Goal: Download file/media

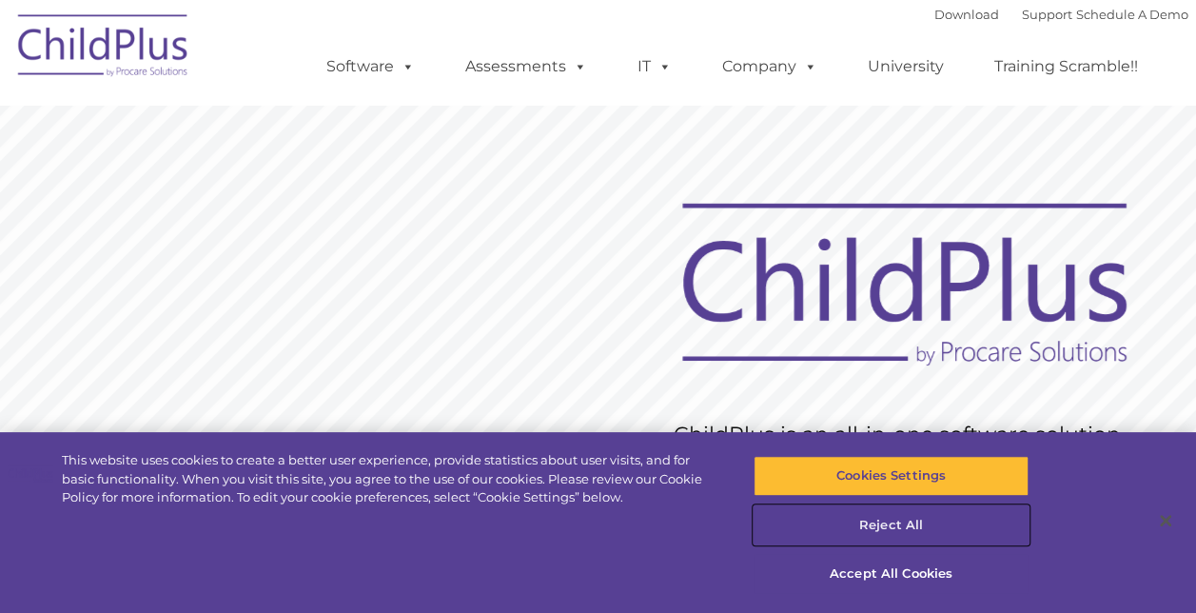
click at [878, 524] on button "Reject All" at bounding box center [890, 525] width 275 height 40
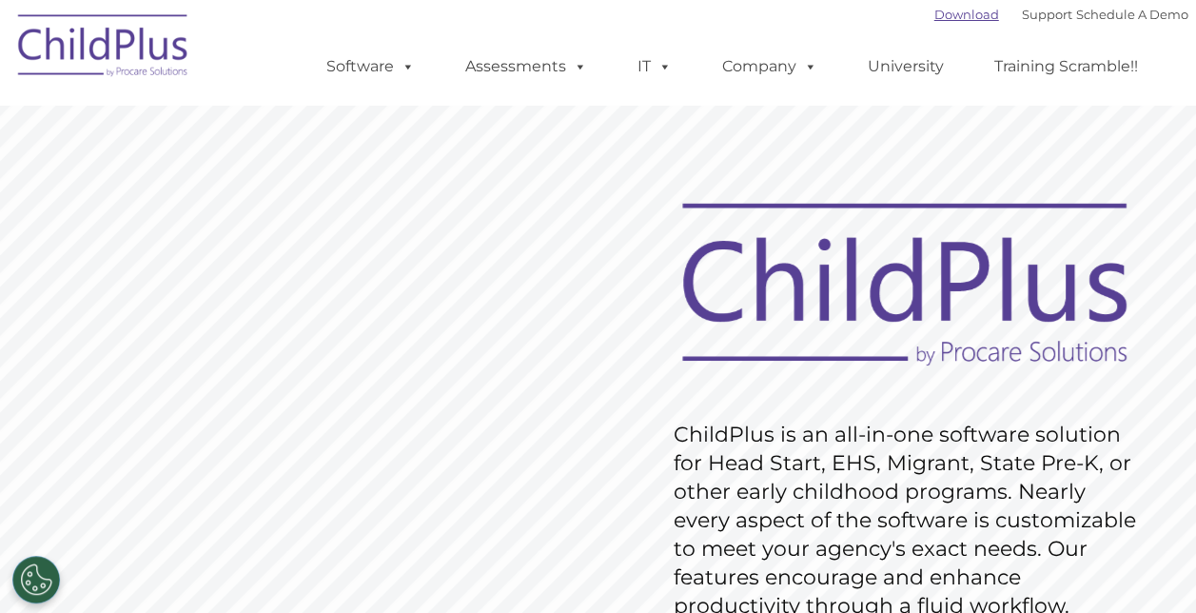
click at [948, 18] on link "Download" at bounding box center [966, 14] width 65 height 15
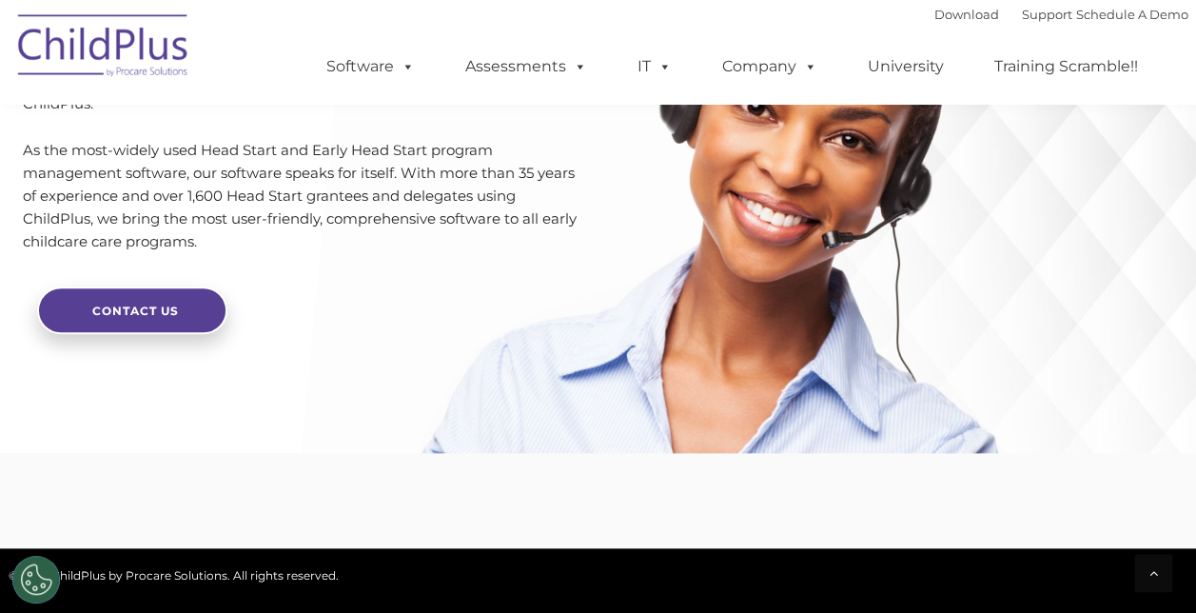
scroll to position [4377, 0]
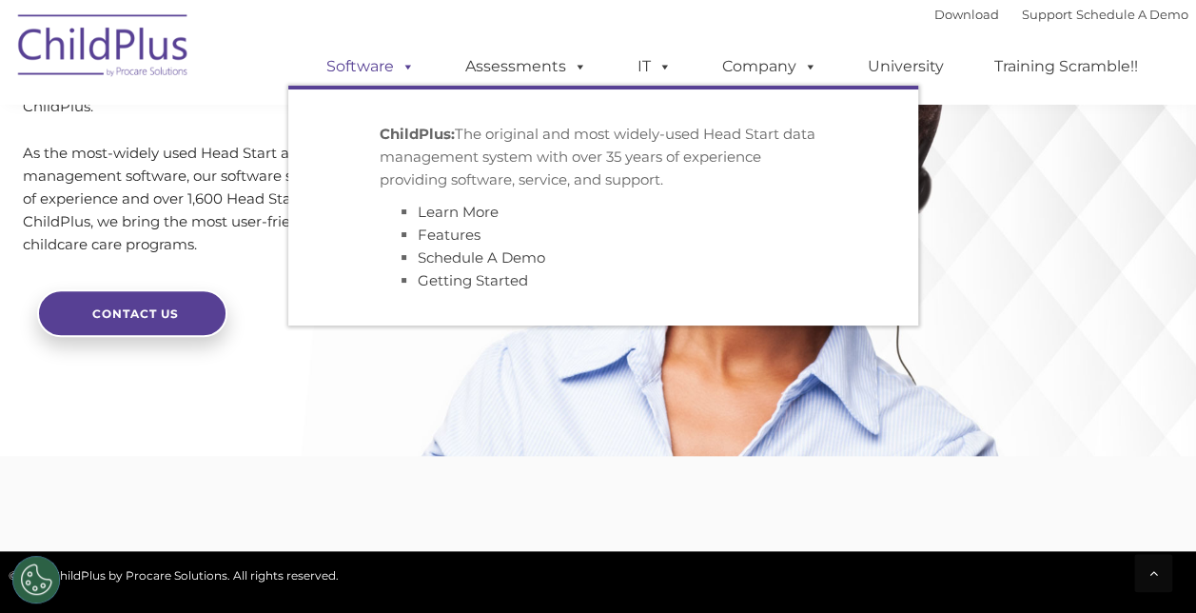
click at [381, 63] on link "Software" at bounding box center [370, 67] width 127 height 38
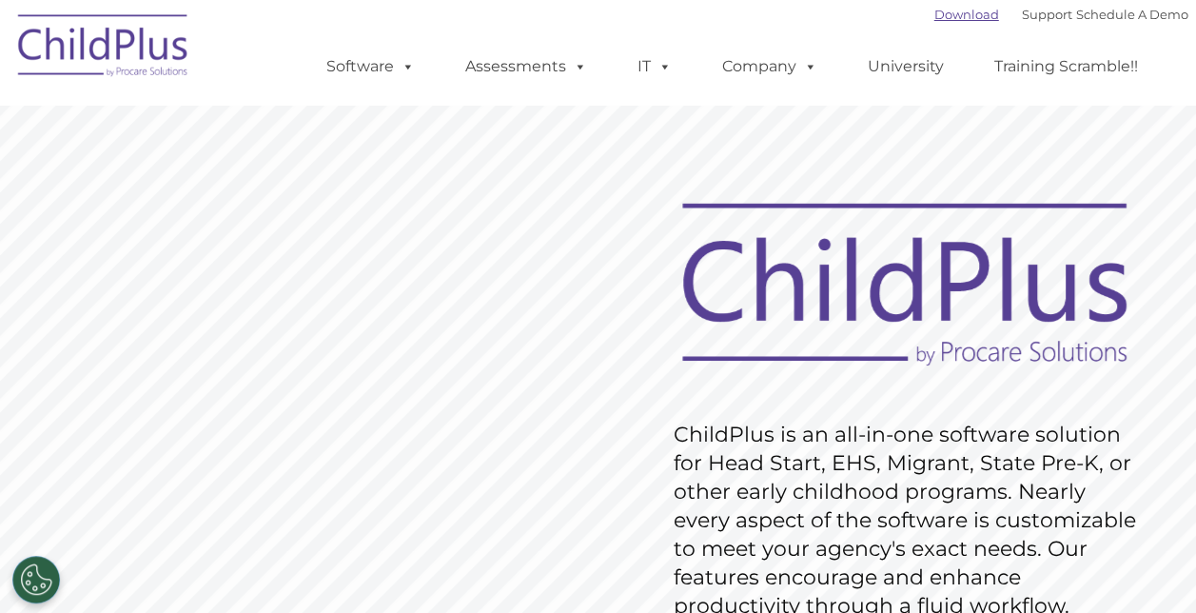
click at [955, 19] on link "Download" at bounding box center [966, 14] width 65 height 15
